Goal: Navigation & Orientation: Find specific page/section

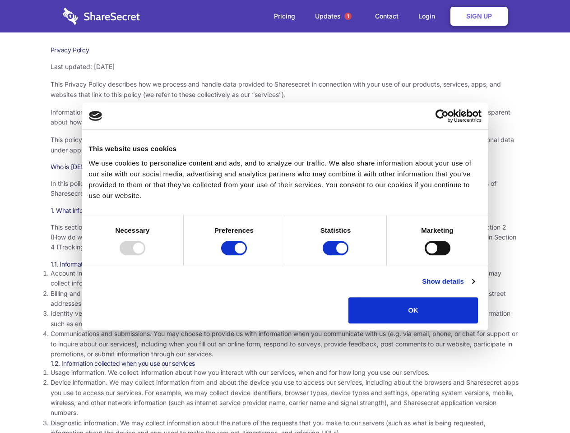
click at [145, 255] on div at bounding box center [133, 248] width 26 height 14
click at [247, 255] on input "Preferences" at bounding box center [234, 248] width 26 height 14
checkbox input "false"
click at [337, 255] on input "Statistics" at bounding box center [336, 248] width 26 height 14
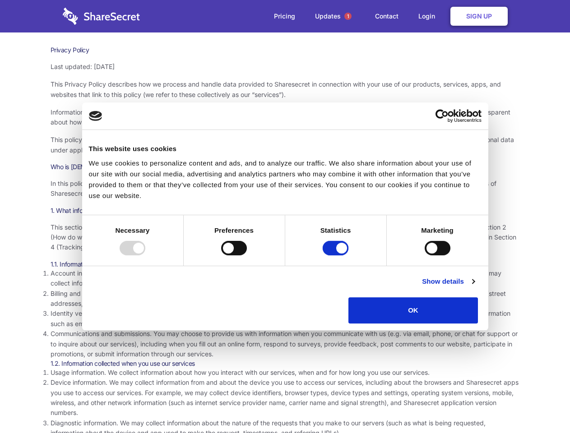
checkbox input "false"
click at [425, 255] on input "Marketing" at bounding box center [438, 248] width 26 height 14
checkbox input "true"
click at [474, 287] on link "Show details" at bounding box center [448, 281] width 52 height 11
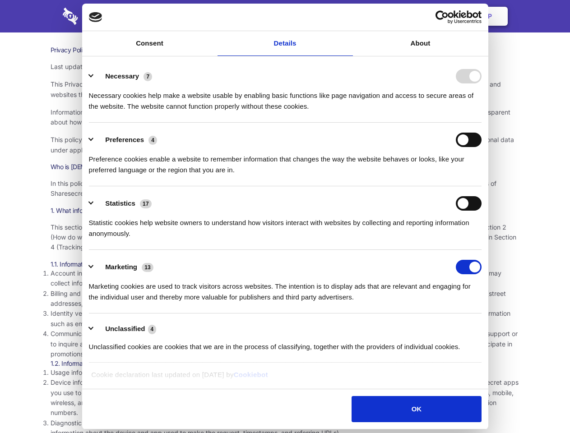
click at [482, 123] on li "Necessary 7 Necessary cookies help make a website usable by enabling basic func…" at bounding box center [285, 91] width 393 height 64
click at [348, 16] on span "1" at bounding box center [347, 16] width 7 height 7
